Goal: Task Accomplishment & Management: Manage account settings

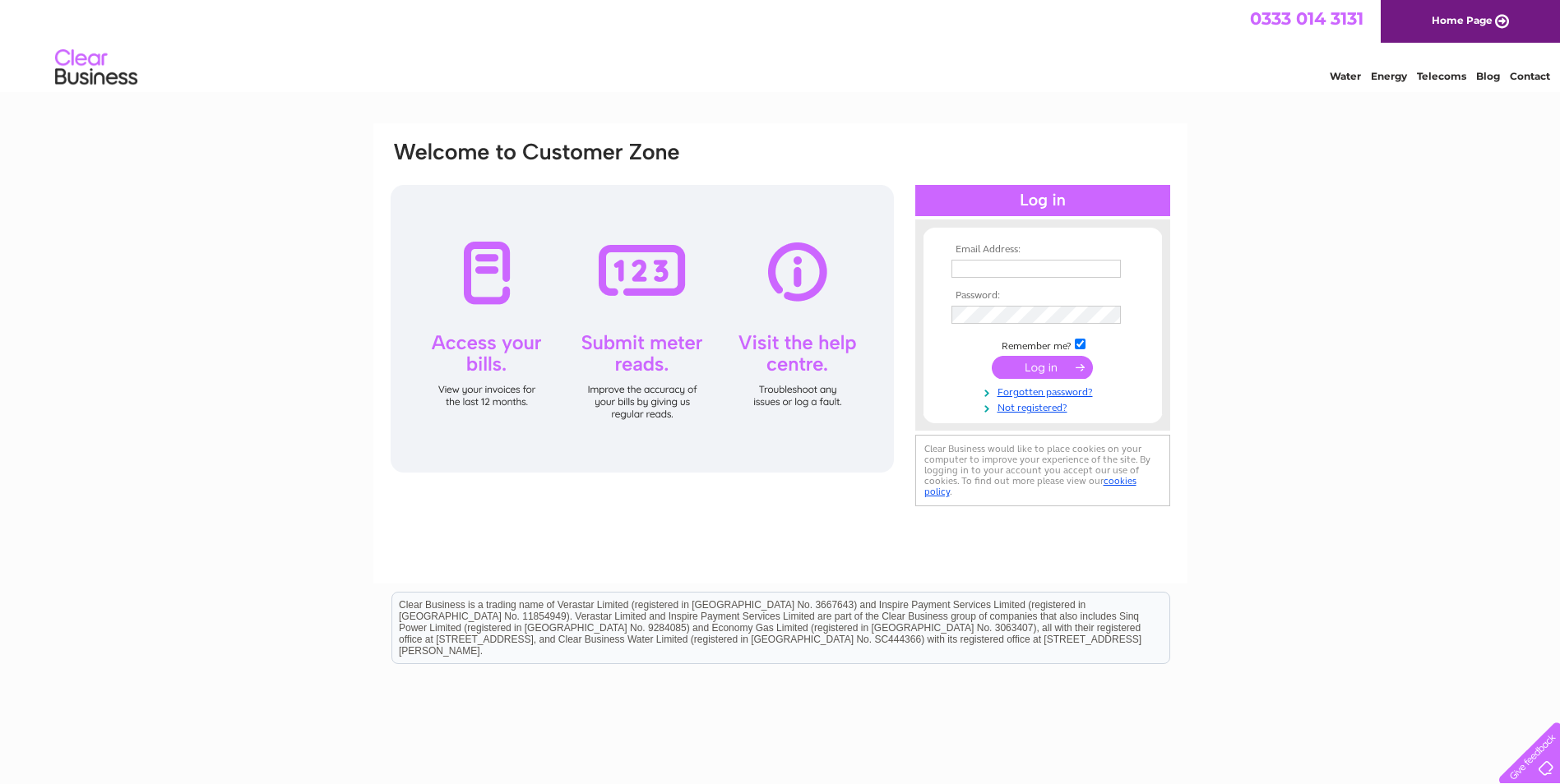
drag, startPoint x: 0, startPoint y: 0, endPoint x: 1054, endPoint y: 262, distance: 1086.1
click at [1054, 262] on input "text" at bounding box center [1036, 268] width 170 height 18
type input "Katie.lennon@hlmetals.co.uk"
click at [1000, 360] on input "submit" at bounding box center [1042, 369] width 101 height 23
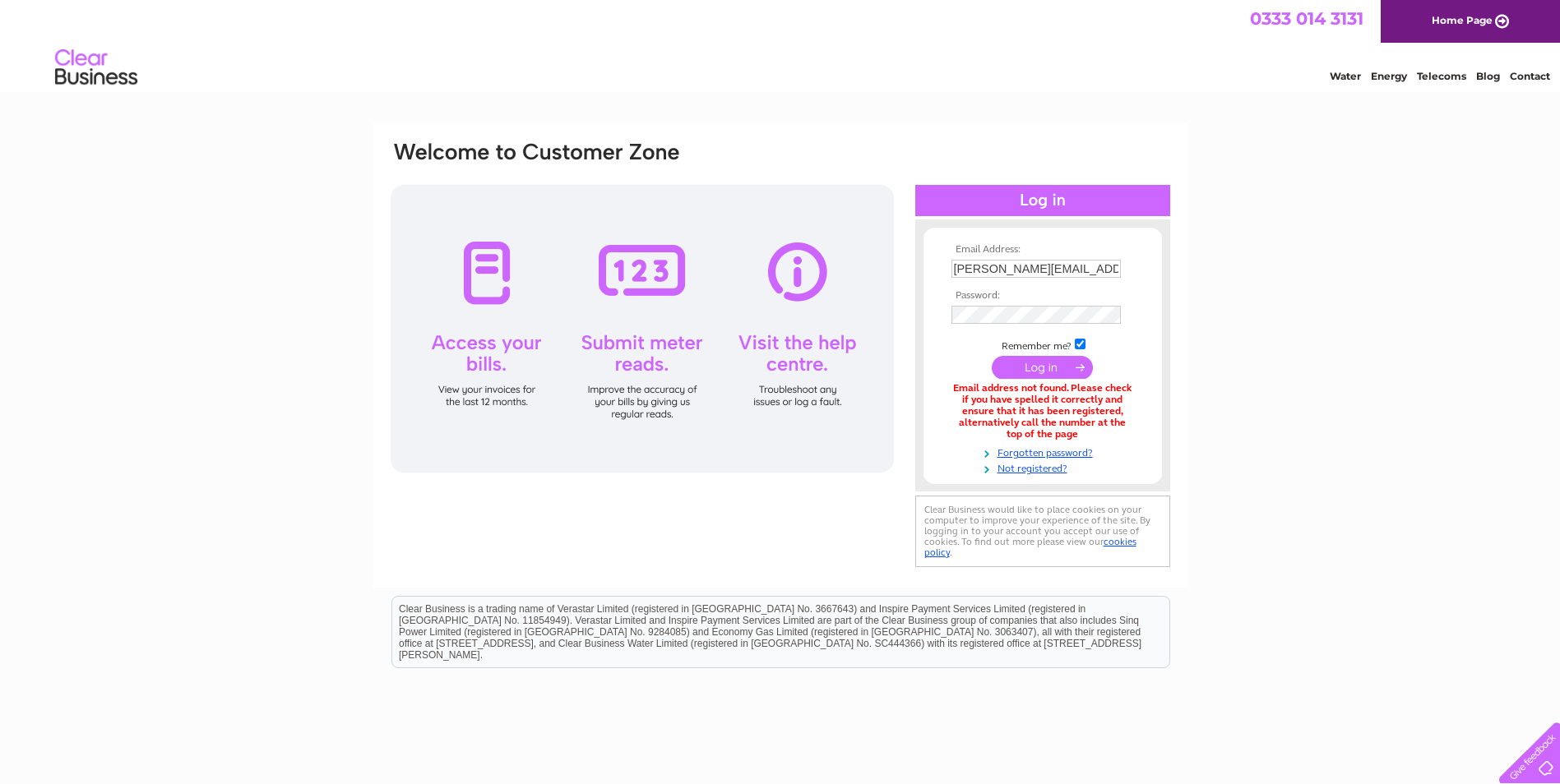
click at [1110, 261] on input "Katie.lennon@hlmetals.co.uk" at bounding box center [1036, 268] width 170 height 18
drag, startPoint x: 1121, startPoint y: 267, endPoint x: 1081, endPoint y: 274, distance: 40.6
click at [1081, 274] on input "Katie.lennon@hlmetals.co.uk" at bounding box center [1037, 269] width 171 height 20
type input "[PERSON_NAME][EMAIL_ADDRESS][PERSON_NAME][DOMAIN_NAME][PERSON_NAME]"
click at [1027, 369] on input "submit" at bounding box center [1042, 369] width 101 height 23
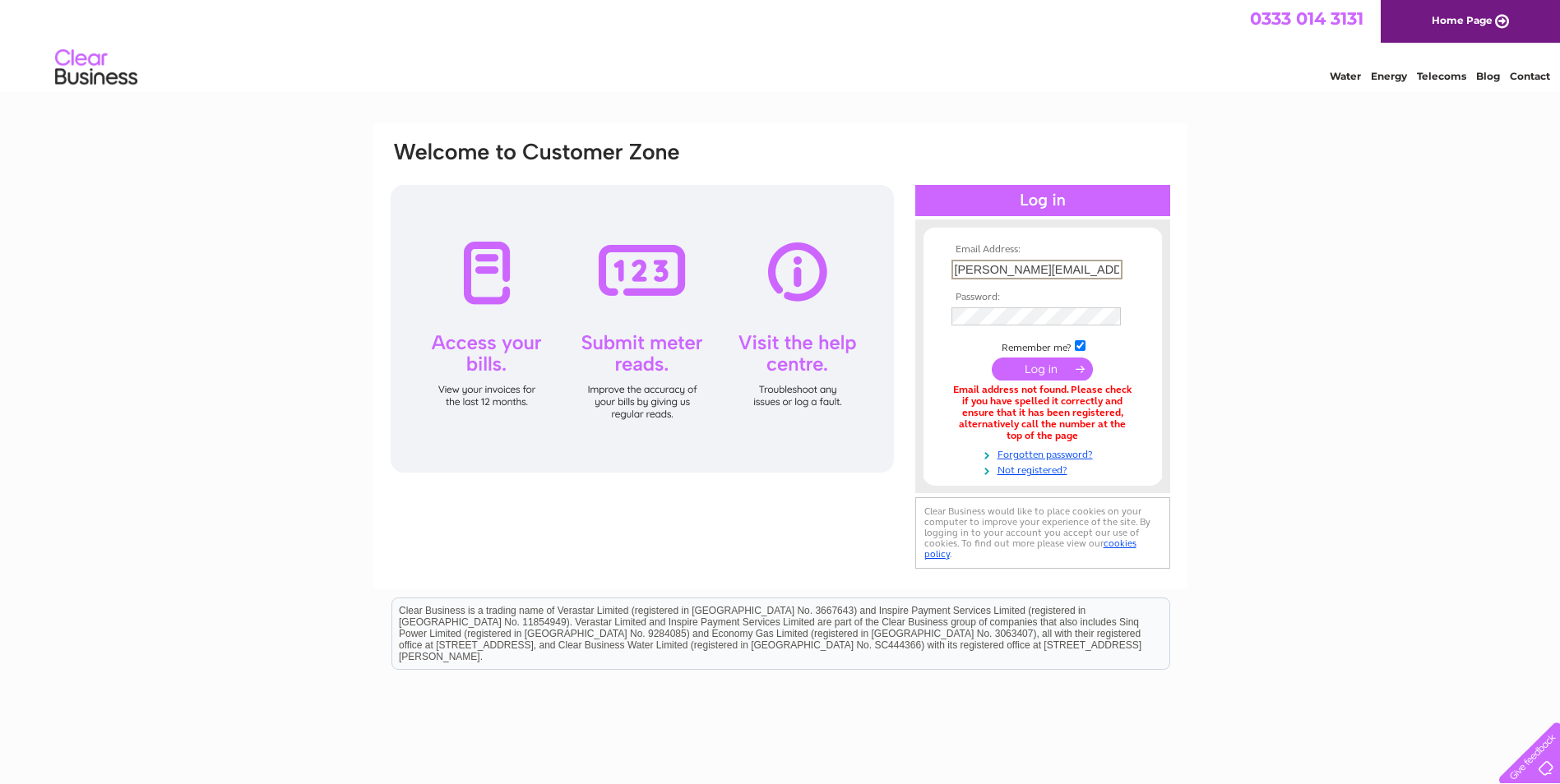
drag, startPoint x: 1116, startPoint y: 269, endPoint x: 871, endPoint y: 288, distance: 245.7
click at [877, 288] on div "Email Address: [PERSON_NAME][EMAIL_ADDRESS][PERSON_NAME][DOMAIN_NAME][PERSON_NA…" at bounding box center [780, 357] width 783 height 434
type input "[PERSON_NAME][EMAIL_ADDRESS][PERSON_NAME][DOMAIN_NAME][PERSON_NAME]"
click at [1037, 369] on input "submit" at bounding box center [1042, 369] width 101 height 23
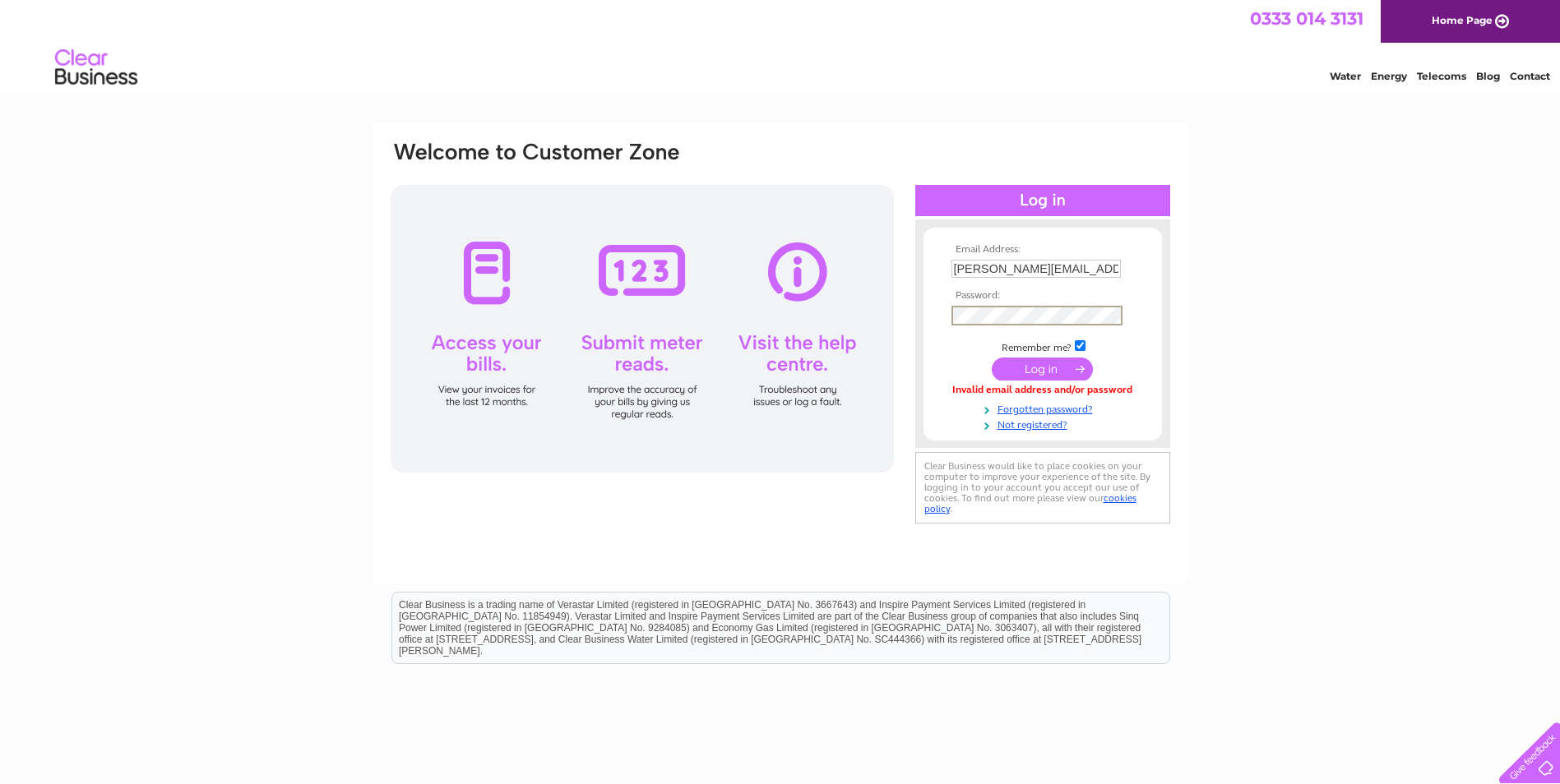
click at [1123, 322] on td at bounding box center [1042, 316] width 191 height 28
click at [1118, 316] on td at bounding box center [1042, 315] width 191 height 26
drag, startPoint x: 1121, startPoint y: 316, endPoint x: 862, endPoint y: 313, distance: 259.0
click at [862, 313] on div "Email Address: Katie.Lennon@cfcs-ltd.scot Password:" at bounding box center [780, 334] width 783 height 388
click at [1035, 356] on td at bounding box center [1042, 369] width 191 height 31
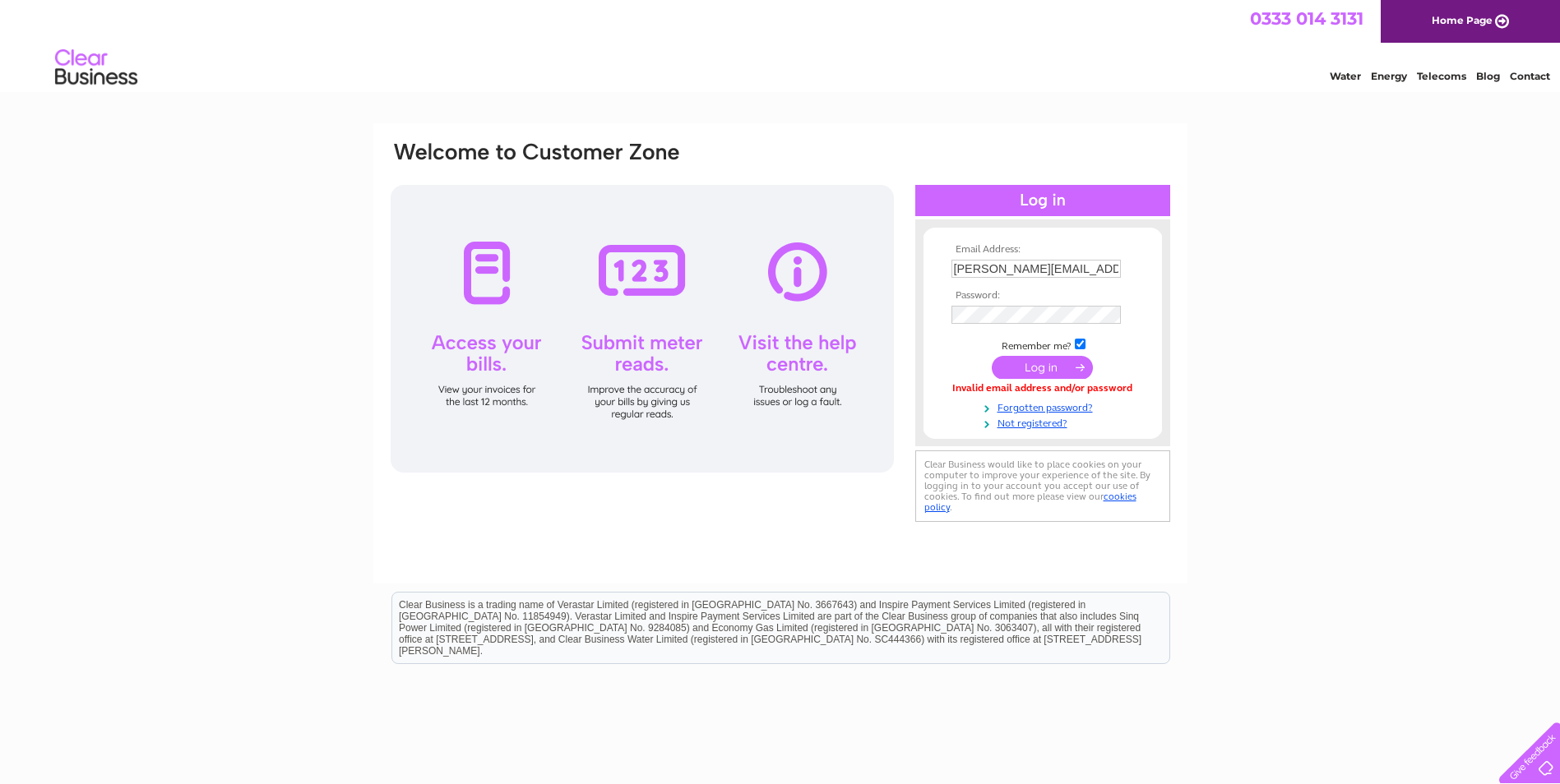
click at [1038, 361] on input "submit" at bounding box center [1042, 367] width 101 height 23
click at [1049, 264] on input "text" at bounding box center [1036, 268] width 170 height 18
type input "Katie.Lennon@cfcs-ltd.scot"
click at [863, 319] on div "Email Address: Katie.Lennon@cfcs-ltd.scot Password:" at bounding box center [780, 326] width 783 height 372
click at [1019, 369] on input "submit" at bounding box center [1042, 369] width 101 height 23
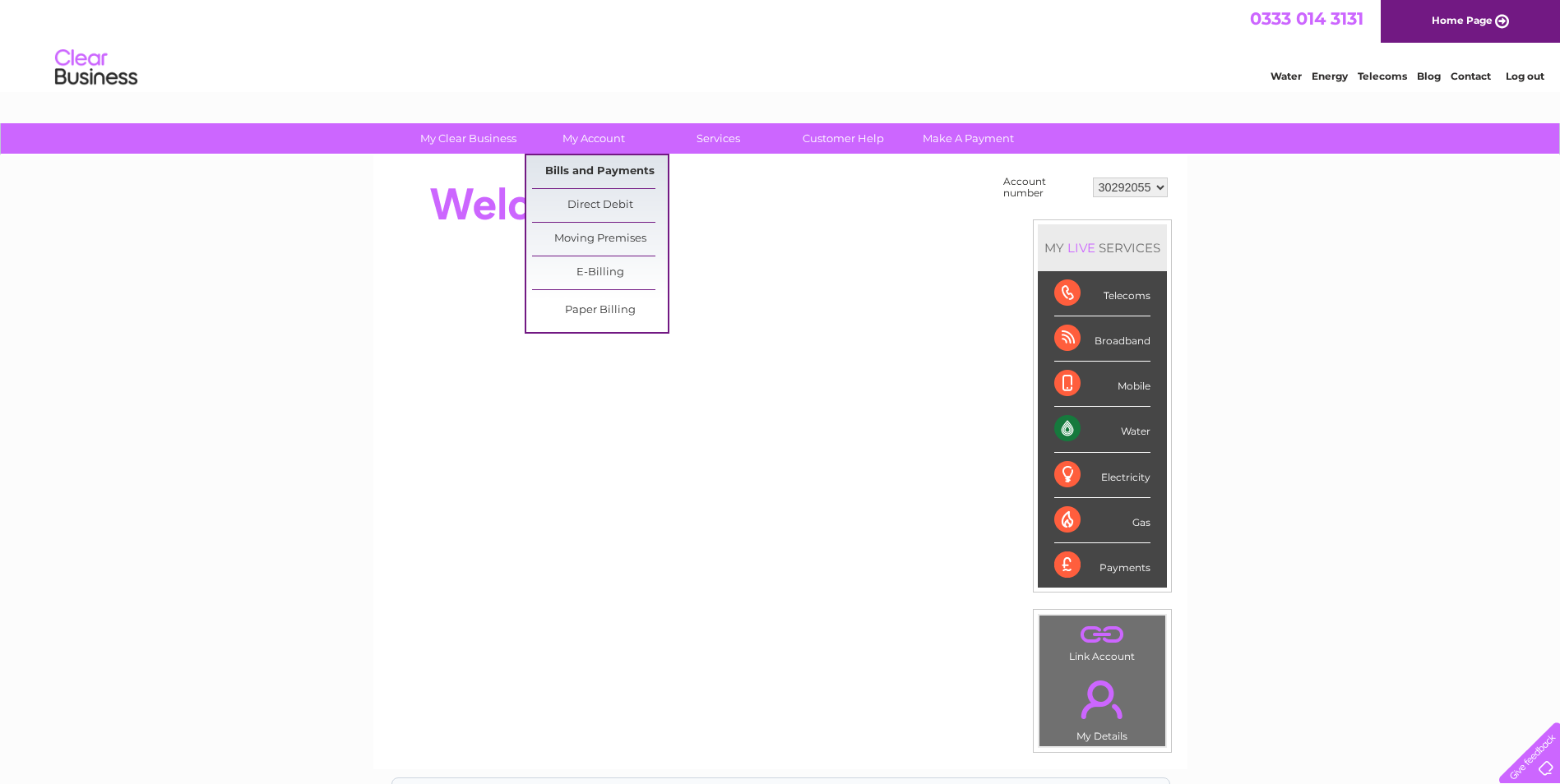
click at [593, 169] on link "Bills and Payments" at bounding box center [599, 172] width 136 height 33
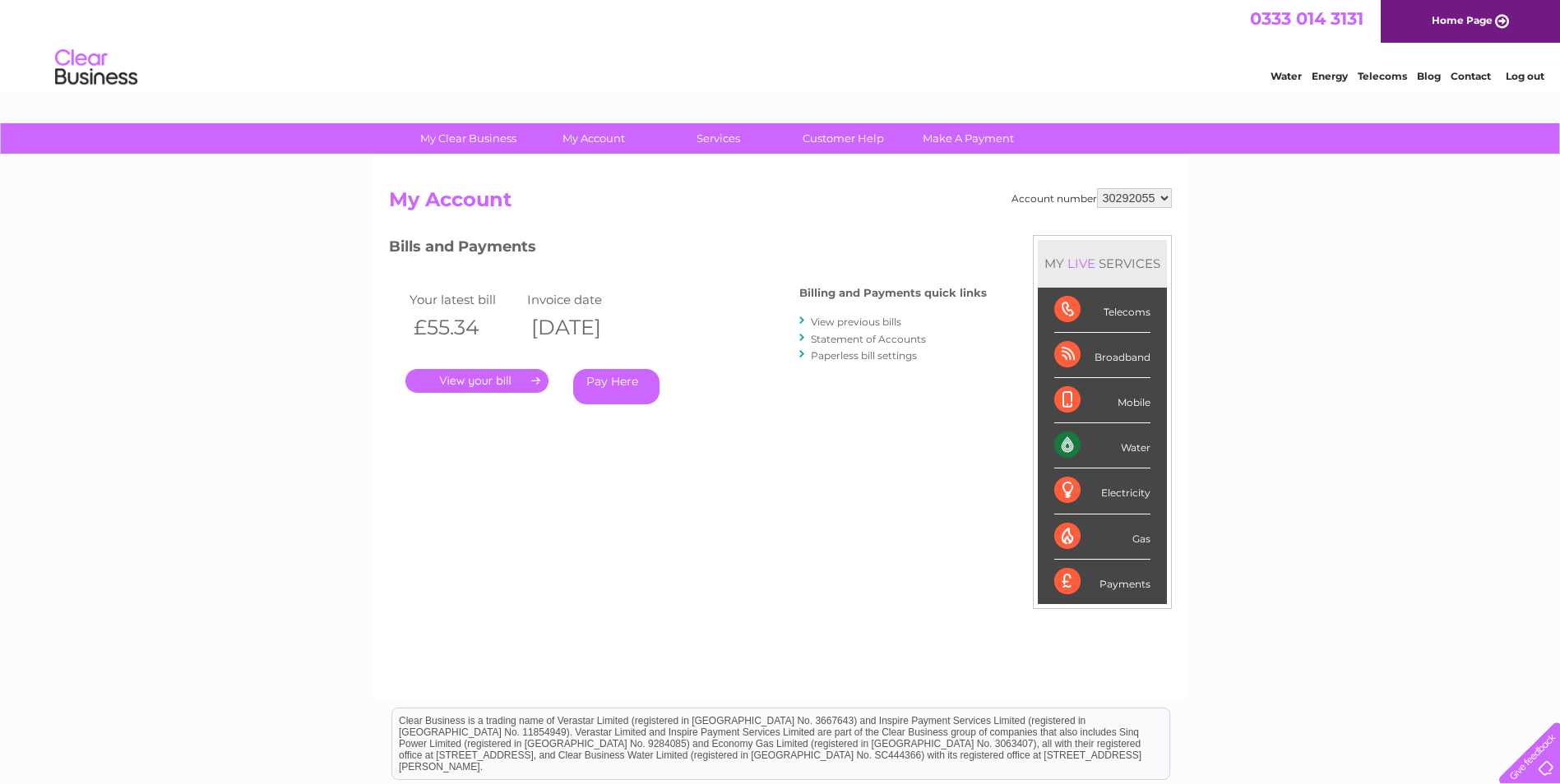
click at [516, 380] on link "." at bounding box center [477, 380] width 143 height 24
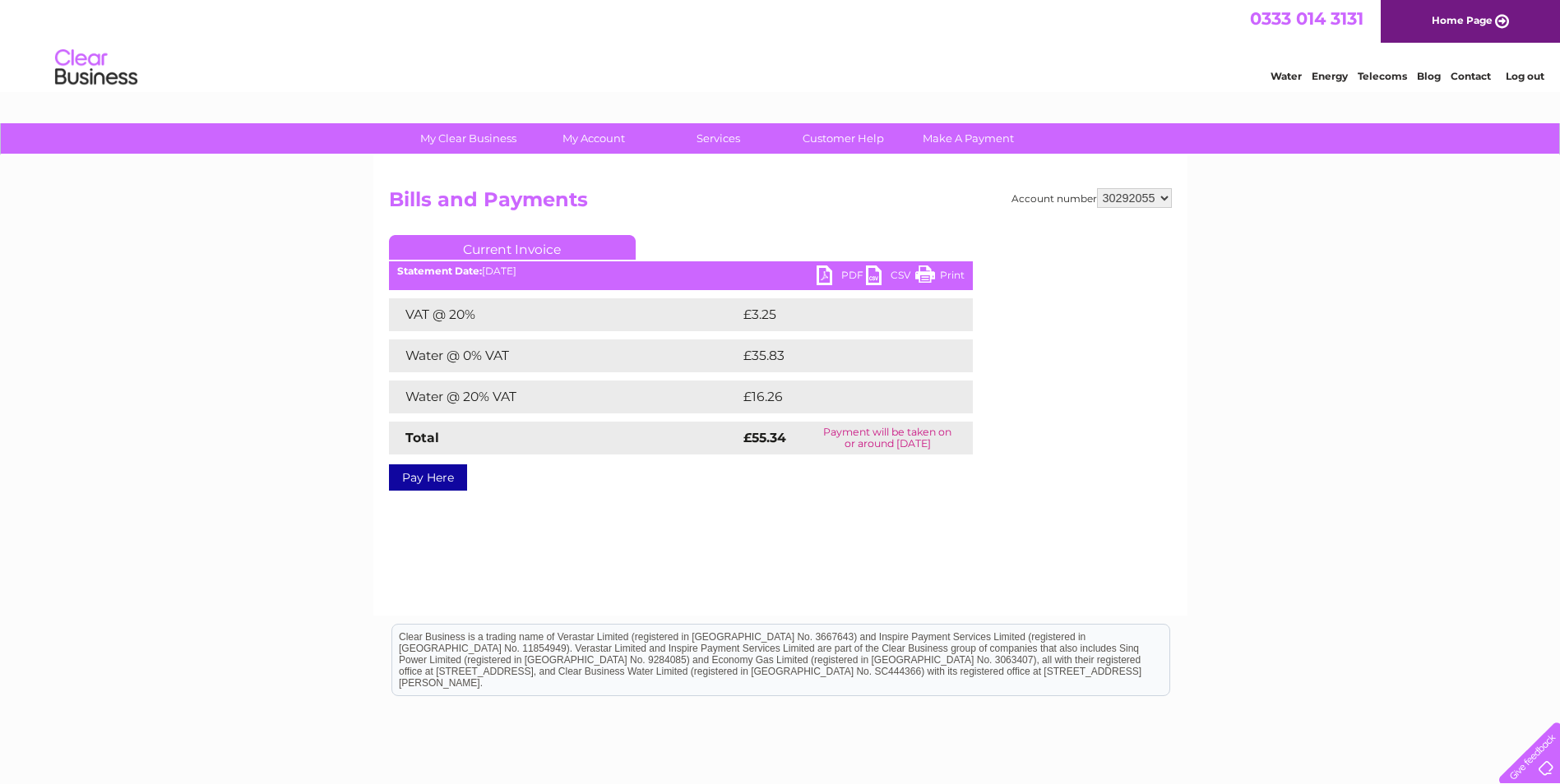
drag, startPoint x: 942, startPoint y: 275, endPoint x: 202, endPoint y: 74, distance: 766.8
click at [942, 275] on link "Print" at bounding box center [940, 277] width 49 height 24
click at [838, 282] on link "PDF" at bounding box center [841, 277] width 49 height 24
click at [1530, 74] on link "Log out" at bounding box center [1525, 76] width 38 height 12
